Goal: Task Accomplishment & Management: Complete application form

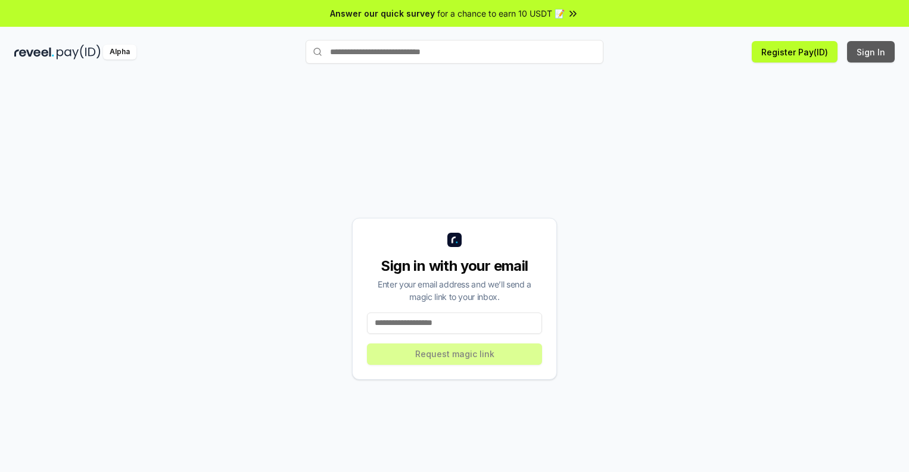
click at [872, 52] on button "Sign In" at bounding box center [871, 51] width 48 height 21
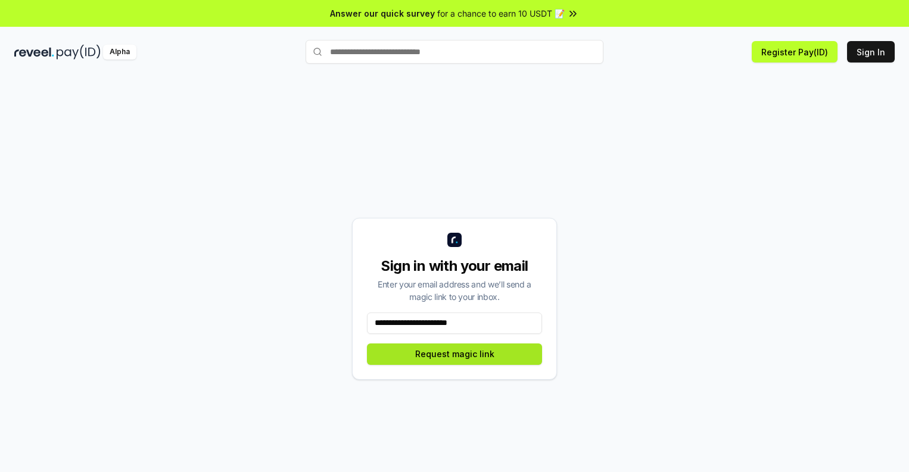
type input "**********"
click at [455, 354] on button "Request magic link" at bounding box center [454, 354] width 175 height 21
